Goal: Task Accomplishment & Management: Manage account settings

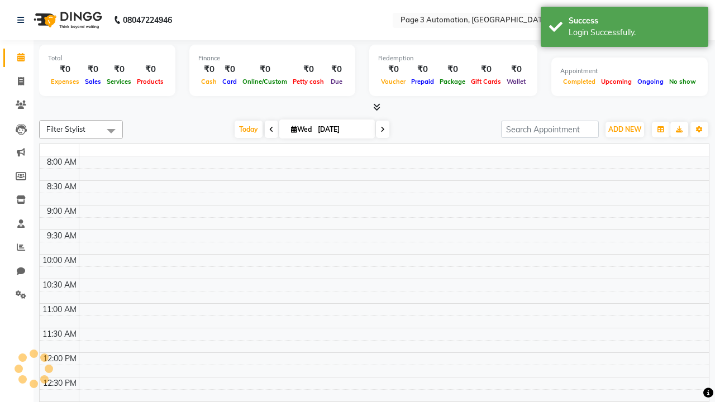
select select "en"
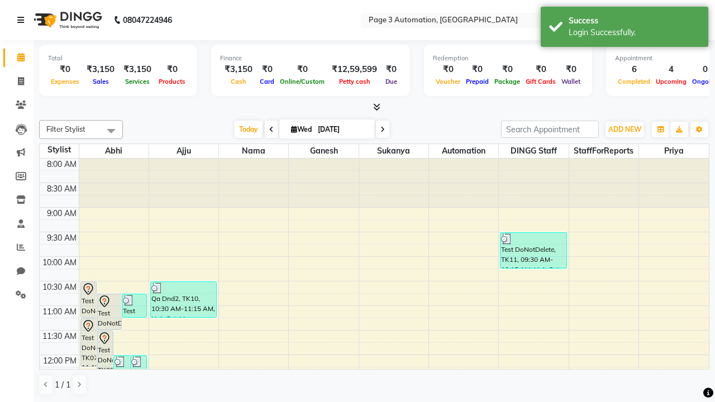
click at [23, 20] on icon at bounding box center [20, 20] width 7 height 8
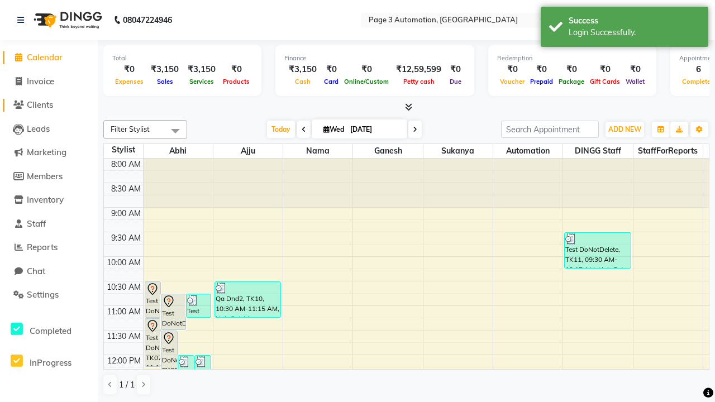
click at [49, 105] on span "Clients" at bounding box center [40, 104] width 26 height 11
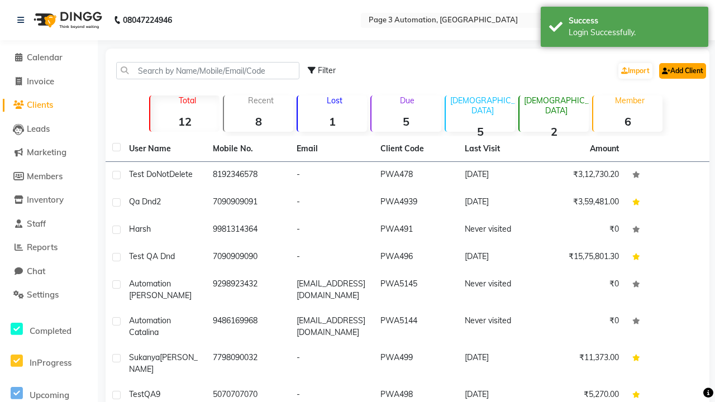
click at [682, 70] on link "Add Client" at bounding box center [683, 71] width 47 height 16
select select "22"
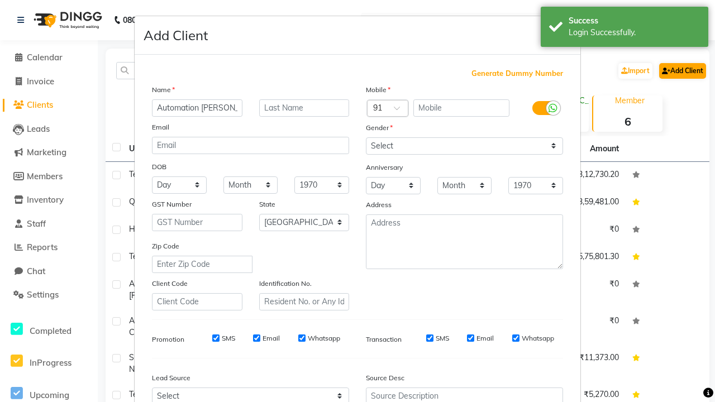
type input "Automation [PERSON_NAME]"
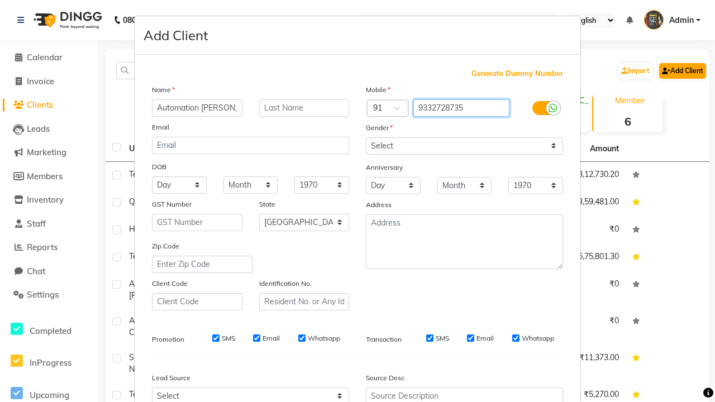
type input "9332728735"
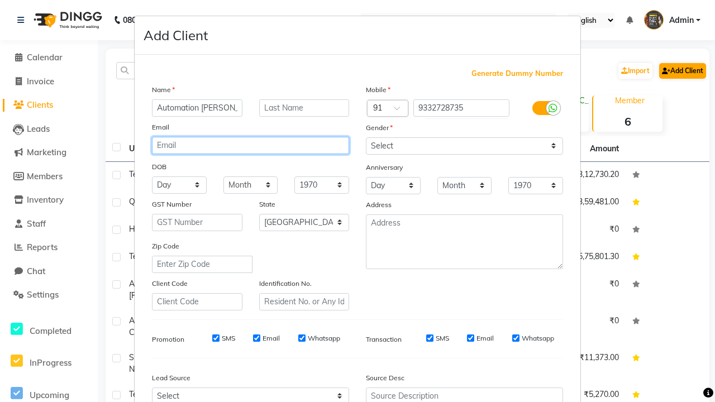
type input "[PERSON_NAME][EMAIL_ADDRESS][DOMAIN_NAME]"
select select "[DEMOGRAPHIC_DATA]"
type input "[PERSON_NAME][EMAIL_ADDRESS][DOMAIN_NAME]"
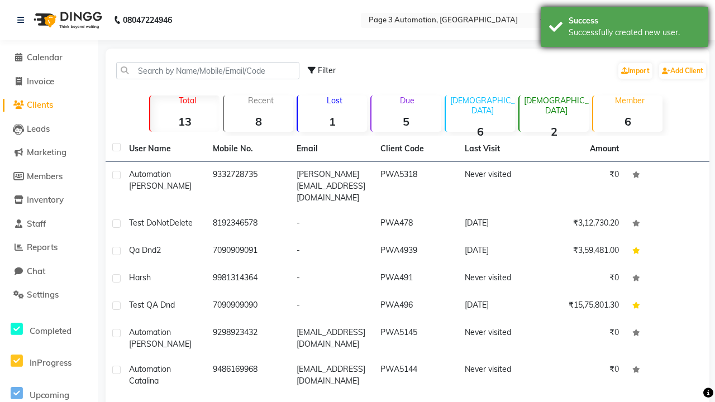
click at [625, 29] on div "Successfully created new user." at bounding box center [634, 33] width 131 height 12
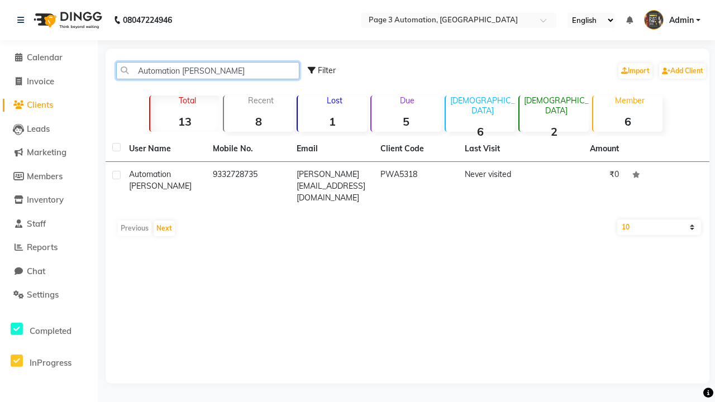
type input "Automation [PERSON_NAME]"
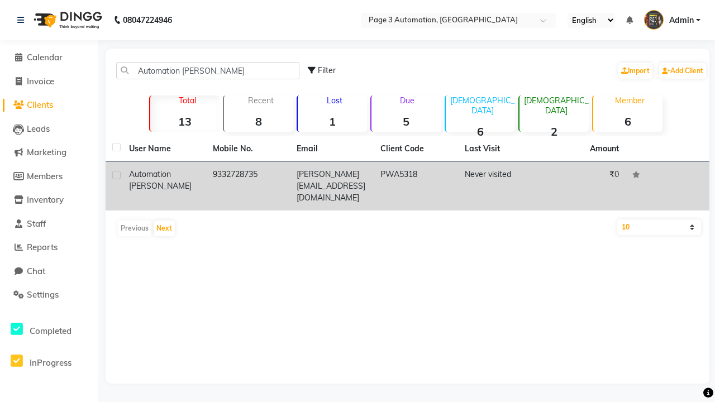
click at [407, 181] on td "PWA5318" at bounding box center [416, 186] width 84 height 49
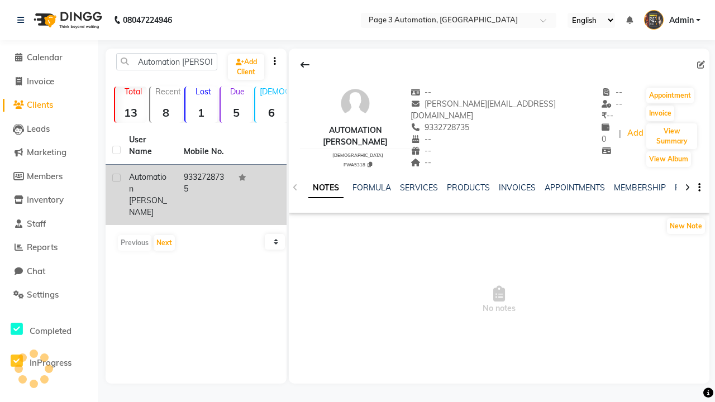
click at [701, 64] on icon at bounding box center [702, 65] width 8 height 8
select select "22"
select select "[DEMOGRAPHIC_DATA]"
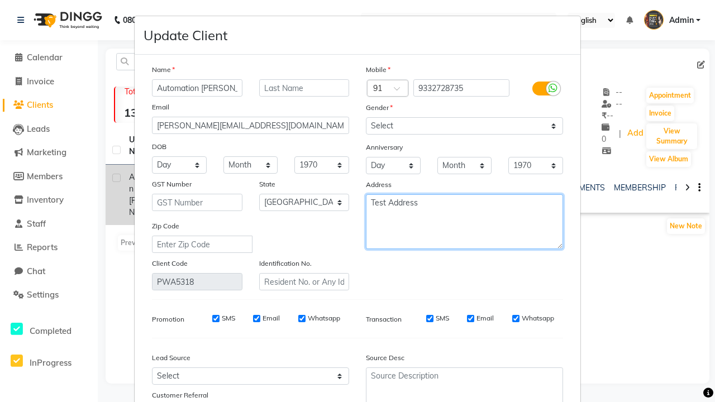
type textarea "Test Address"
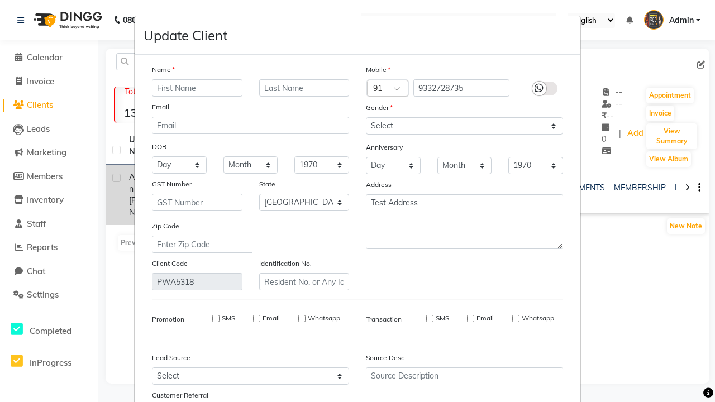
select select
select select "null"
select select
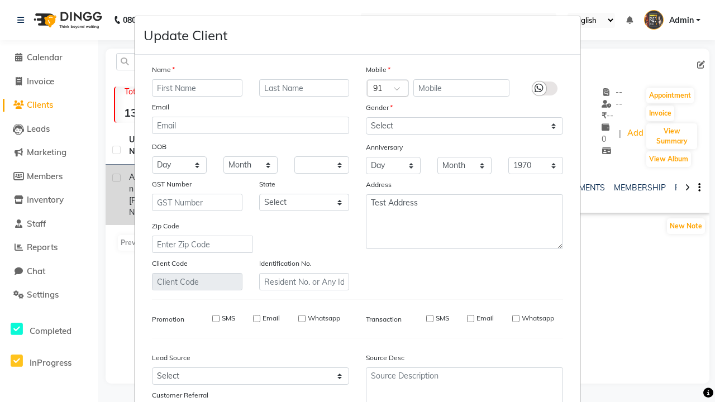
select select
checkbox input "false"
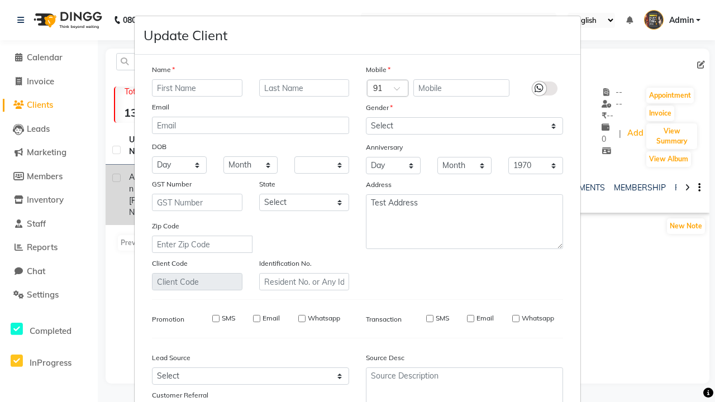
checkbox input "false"
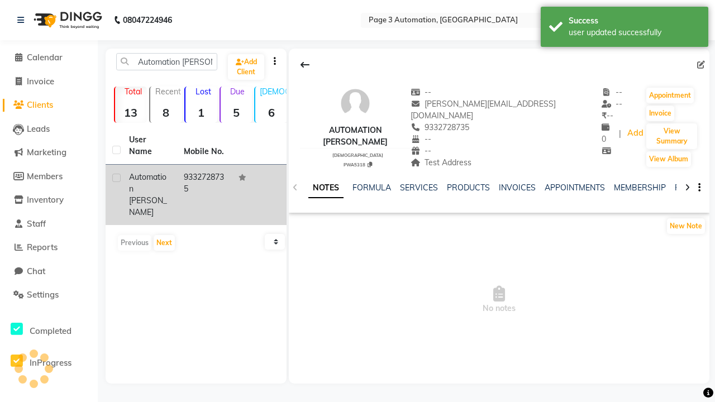
scroll to position [93, 0]
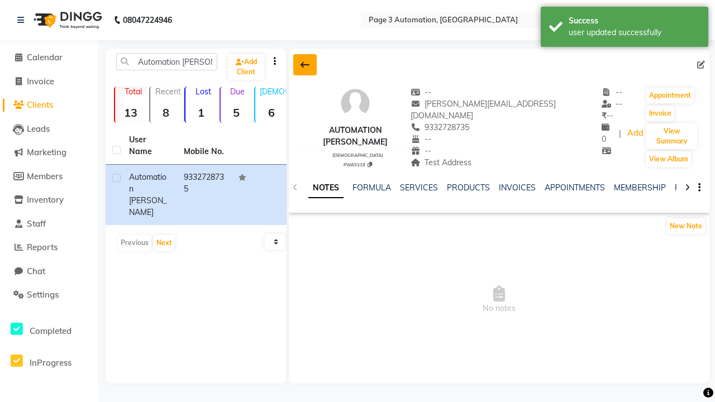
click at [625, 29] on div "user updated successfully" at bounding box center [634, 33] width 131 height 12
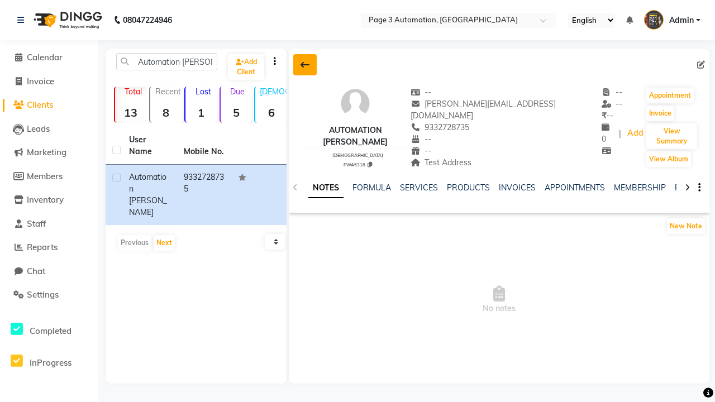
click at [305, 65] on icon at bounding box center [305, 64] width 9 height 9
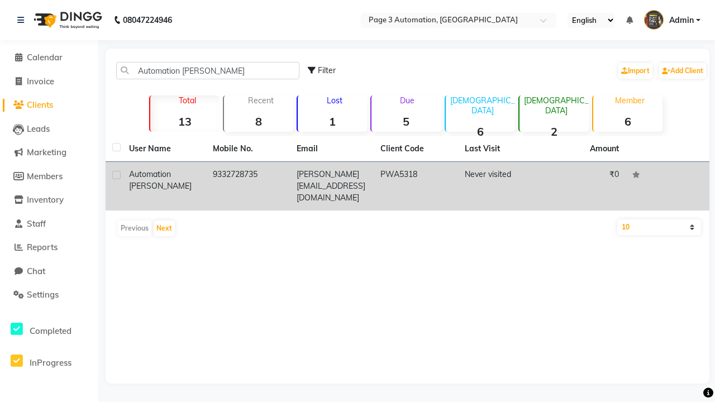
click at [116, 175] on label at bounding box center [116, 175] width 8 height 8
click at [116, 175] on input "checkbox" at bounding box center [115, 175] width 7 height 7
checkbox input "true"
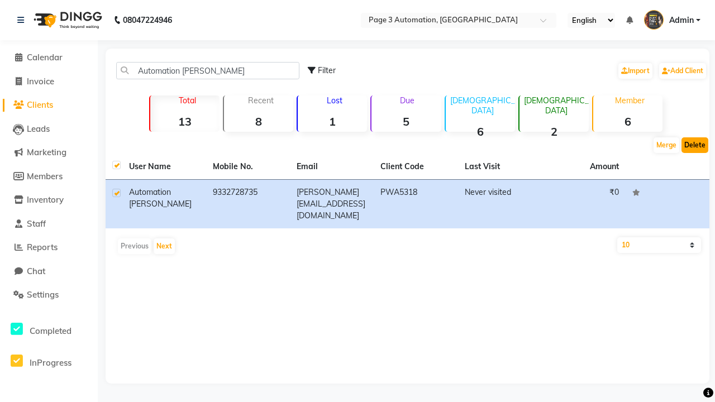
click at [695, 145] on button "Delete" at bounding box center [695, 146] width 27 height 16
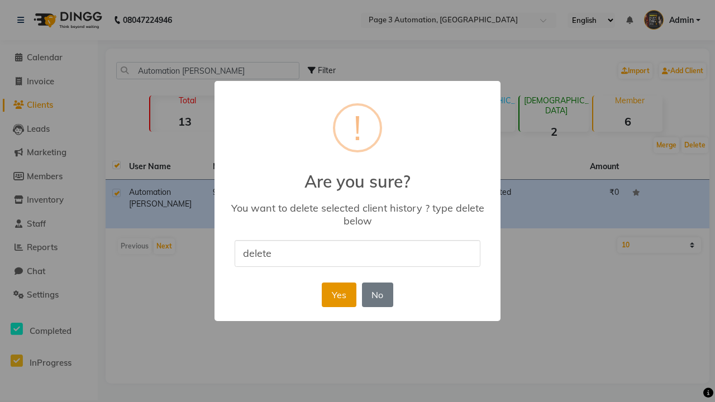
type input "delete"
click at [339, 295] on button "Yes" at bounding box center [339, 295] width 34 height 25
